Goal: Check status: Check status

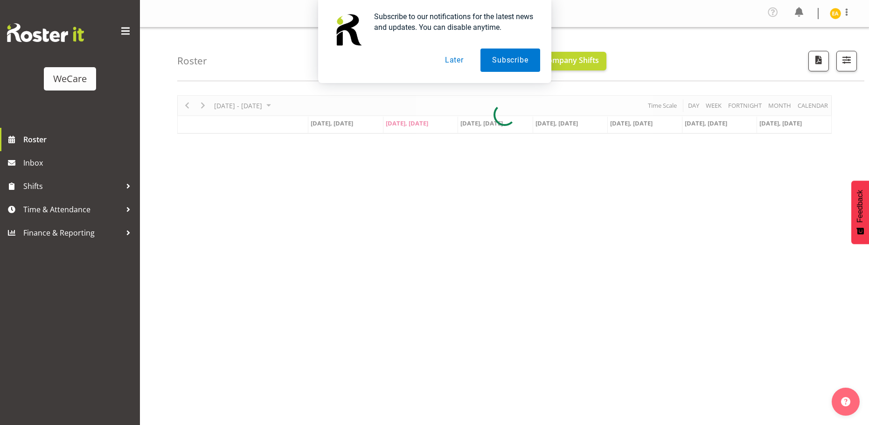
click at [456, 64] on button "Later" at bounding box center [454, 59] width 42 height 23
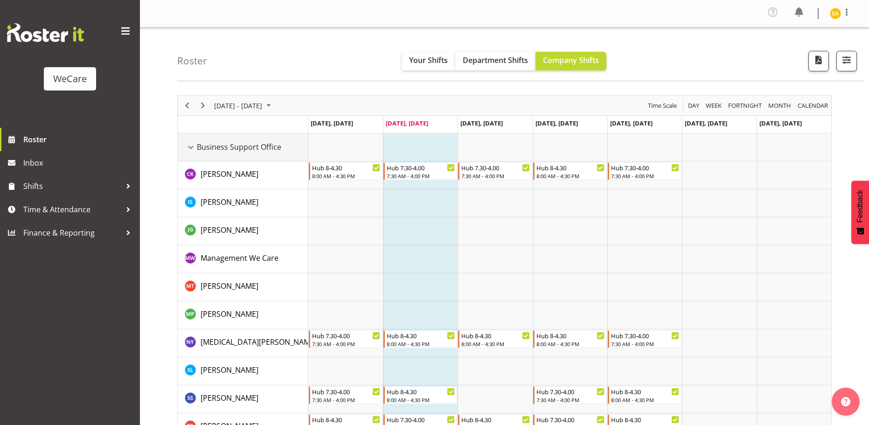
click at [189, 149] on div "Business Support Office resource" at bounding box center [191, 147] width 12 height 12
drag, startPoint x: 195, startPoint y: 148, endPoint x: 268, endPoint y: 140, distance: 73.2
click at [194, 148] on div "Business Support Office resource" at bounding box center [191, 147] width 12 height 12
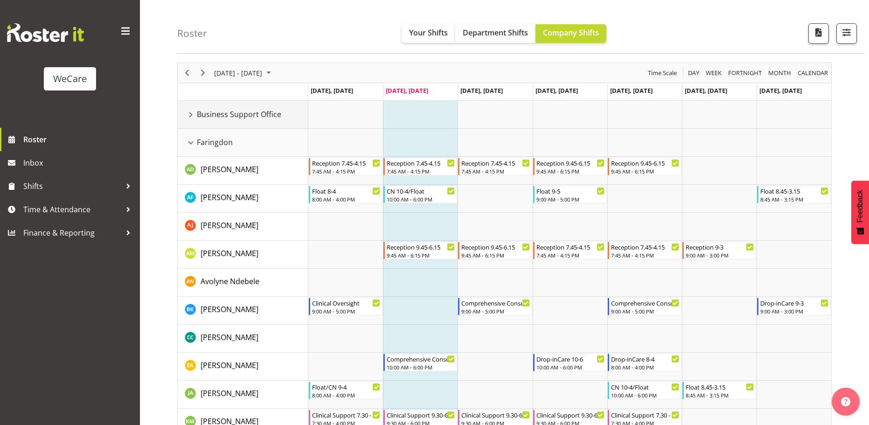
scroll to position [47, 0]
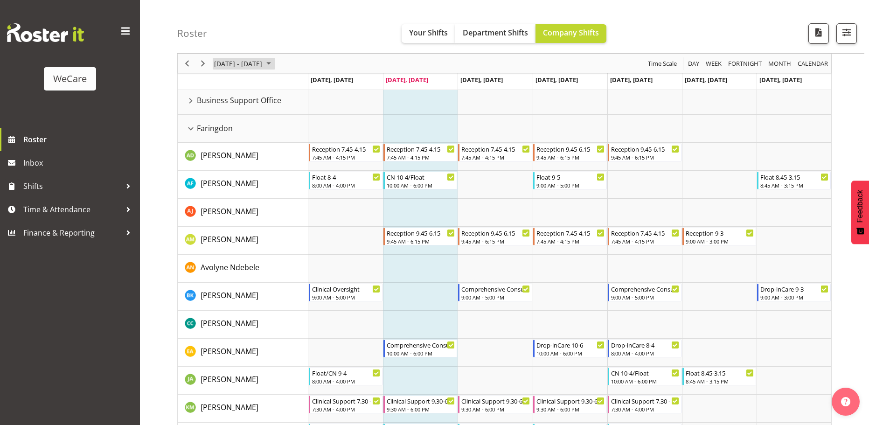
click at [274, 63] on span "September 08 - 14, 2025" at bounding box center [268, 64] width 11 height 12
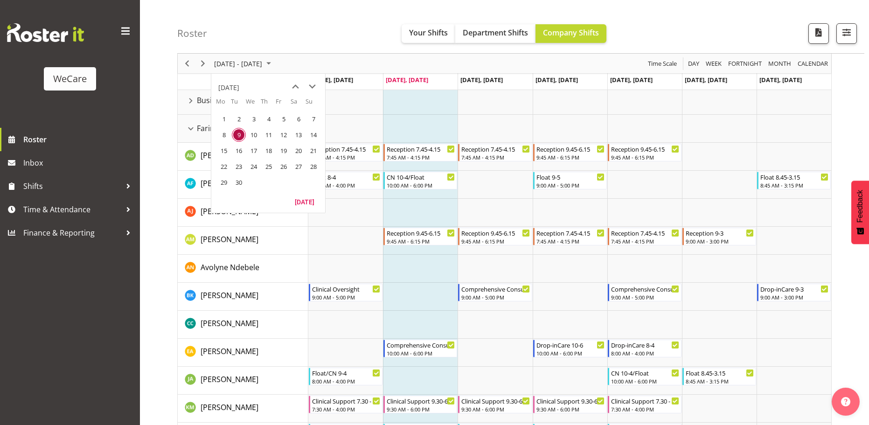
drag, startPoint x: 255, startPoint y: 138, endPoint x: 475, endPoint y: 45, distance: 238.2
click at [255, 137] on span "10" at bounding box center [254, 135] width 14 height 14
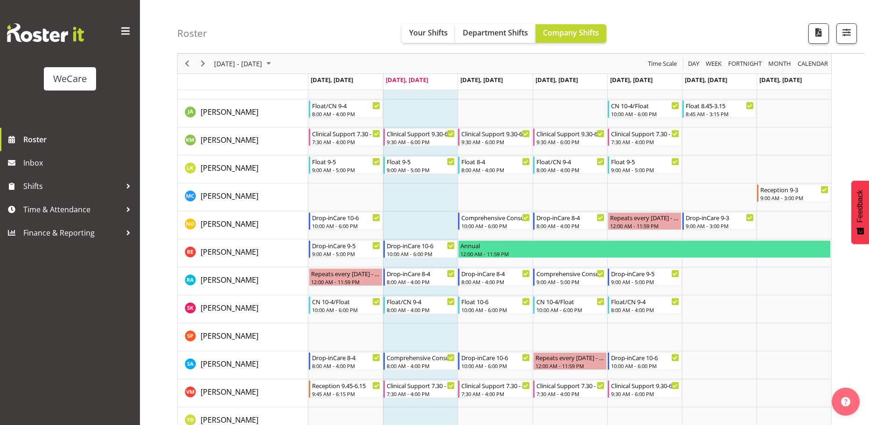
scroll to position [326, 0]
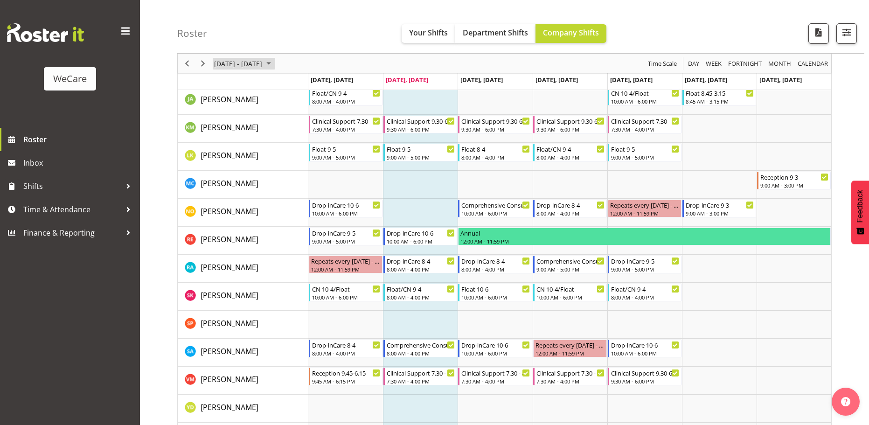
click at [274, 65] on span "September 08 - 14, 2025" at bounding box center [268, 64] width 11 height 12
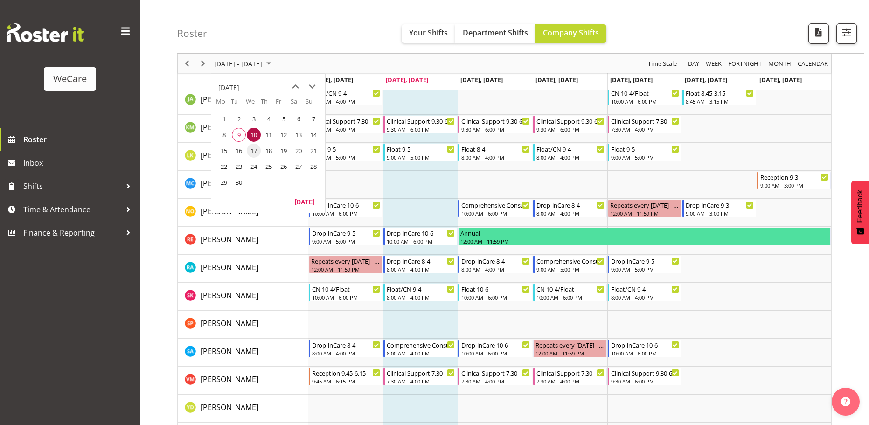
click at [257, 155] on span "17" at bounding box center [254, 151] width 14 height 14
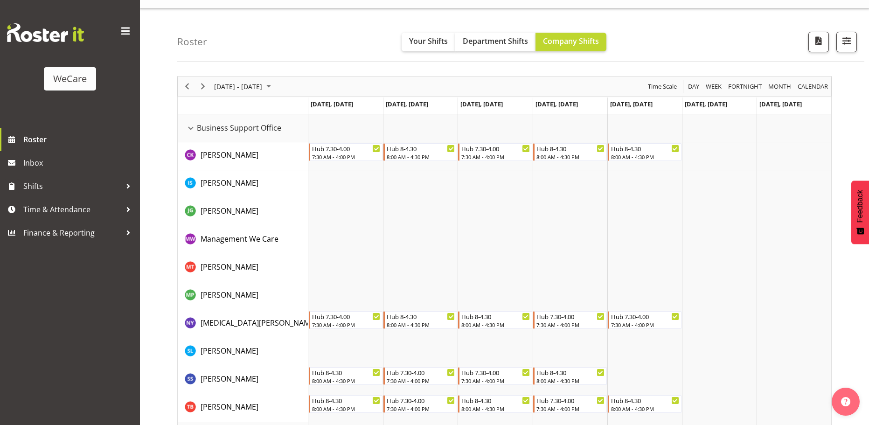
scroll to position [5, 0]
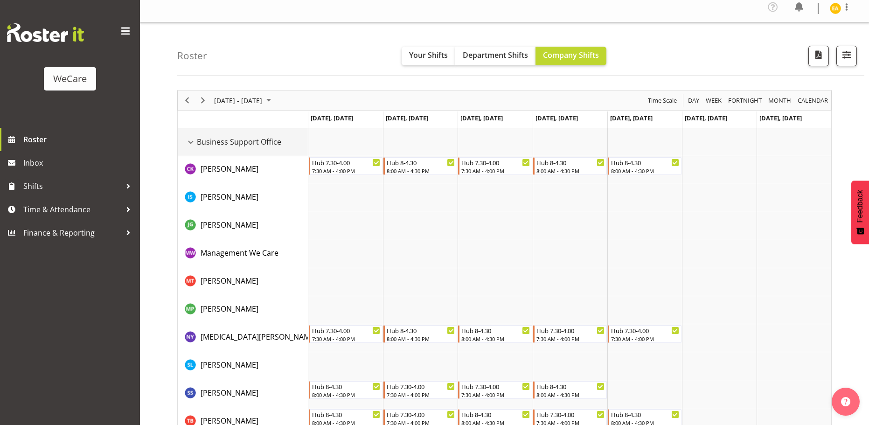
click at [247, 138] on span "Business Support Office" at bounding box center [239, 141] width 84 height 11
click at [192, 142] on div "Business Support Office resource" at bounding box center [191, 142] width 12 height 12
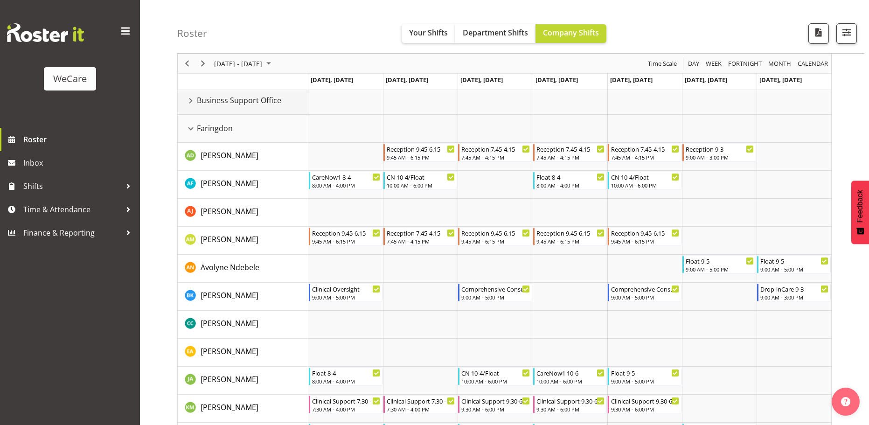
scroll to position [0, 0]
